Goal: Task Accomplishment & Management: Complete application form

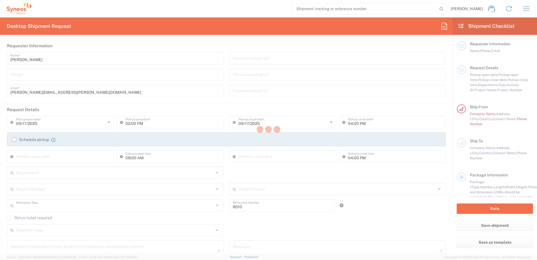
type input "Department"
type input "[GEOGRAPHIC_DATA]"
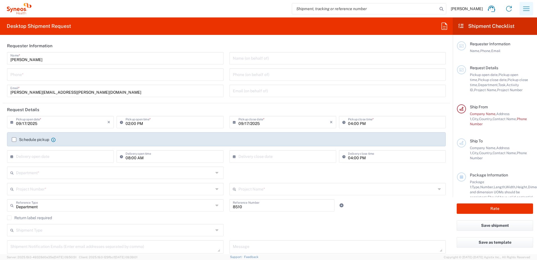
click at [524, 9] on icon "button" at bounding box center [527, 8] width 6 height 4
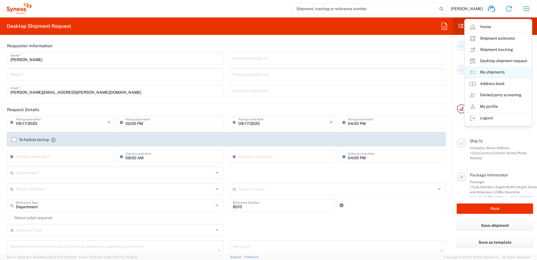
type input "Syneos Health UK Limited"
click at [492, 73] on link "My shipments" at bounding box center [498, 72] width 67 height 11
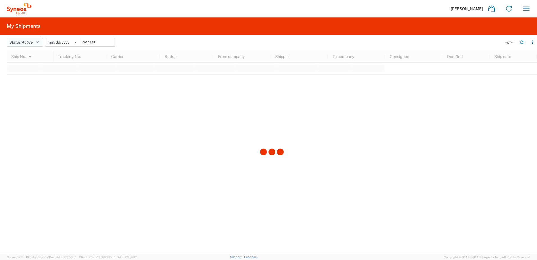
click at [39, 41] on icon "button" at bounding box center [37, 42] width 3 height 4
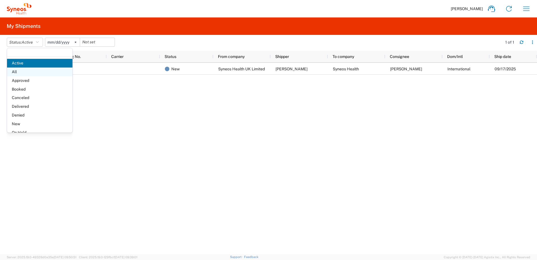
click at [33, 68] on span "All" at bounding box center [39, 71] width 65 height 9
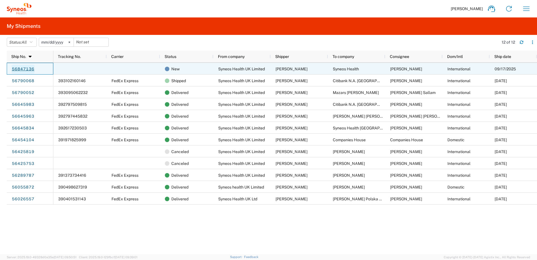
click at [20, 70] on link "56847136" at bounding box center [23, 69] width 23 height 9
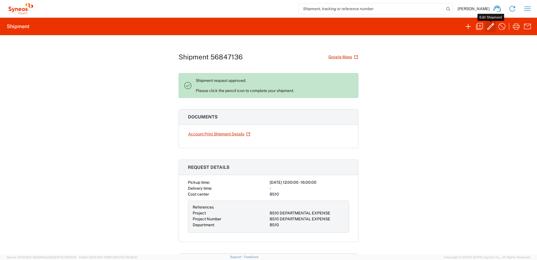
click at [489, 25] on icon "button" at bounding box center [491, 26] width 9 height 9
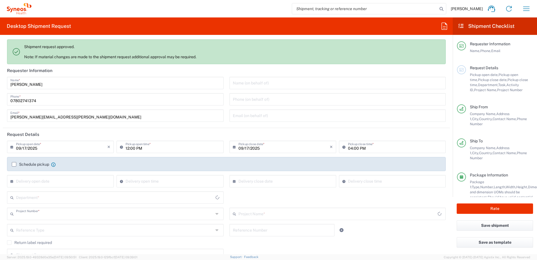
type input "8510"
type input "8510 DEPARTMENTAL EXPENSE"
type input "[GEOGRAPHIC_DATA]"
type input "Envelope"
type input "8510 DEPARTMENTAL EXPENSE"
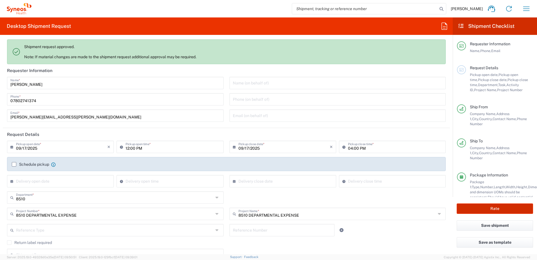
click at [487, 204] on button "Rate" at bounding box center [495, 208] width 76 height 10
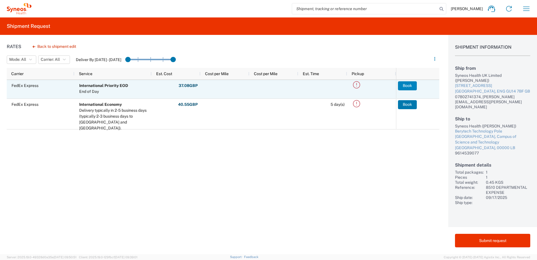
click at [405, 86] on button "Book" at bounding box center [407, 85] width 19 height 9
